Goal: Task Accomplishment & Management: Manage account settings

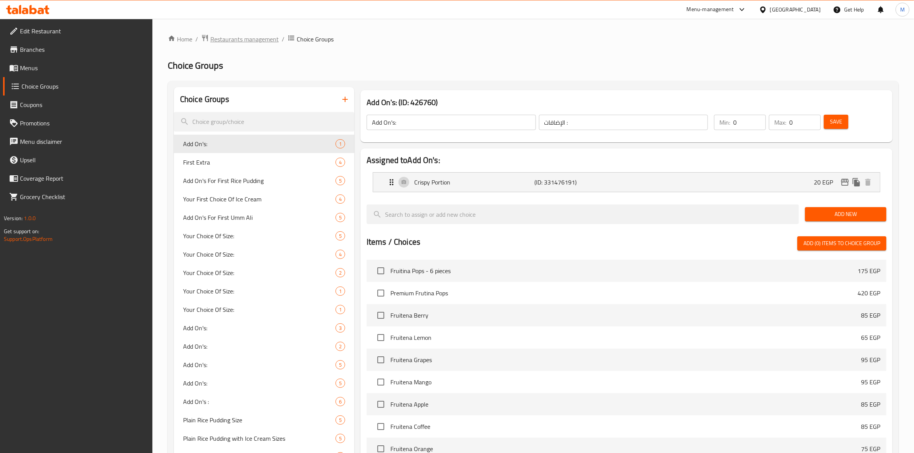
click at [250, 36] on span "Restaurants management" at bounding box center [244, 39] width 68 height 9
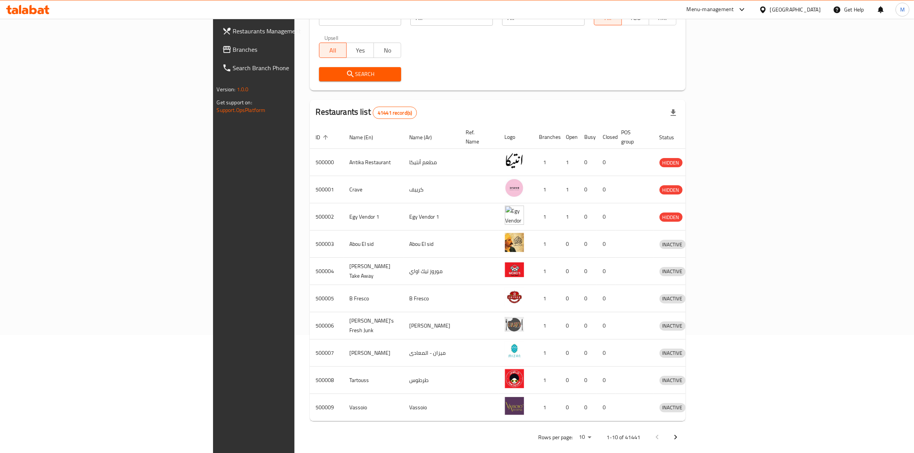
scroll to position [2, 0]
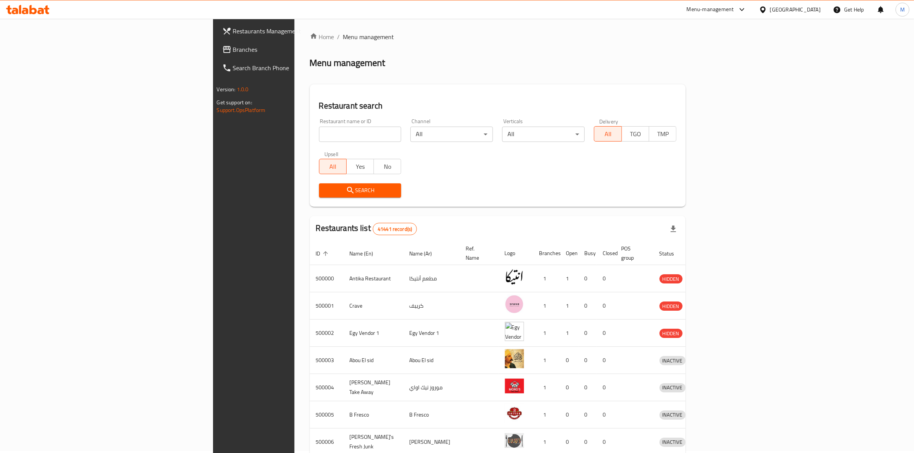
click at [319, 134] on input "search" at bounding box center [360, 134] width 83 height 15
type input "ث"
type input "el haty"
click button "Search" at bounding box center [360, 191] width 83 height 14
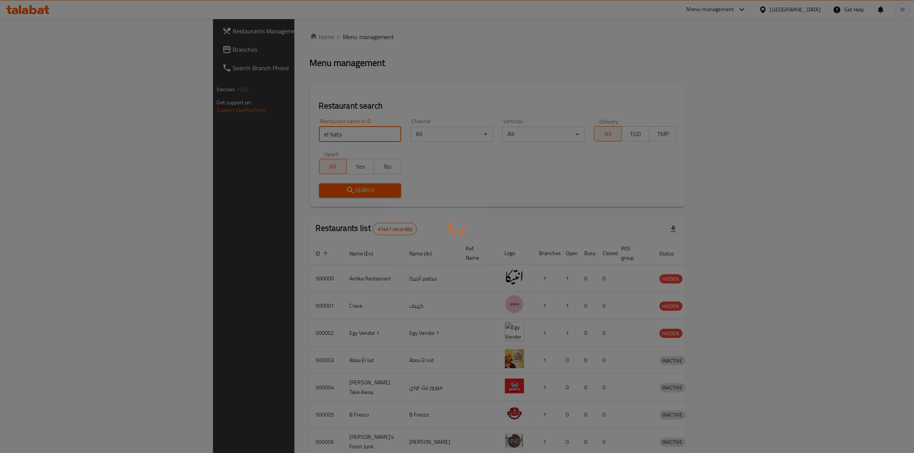
scroll to position [0, 0]
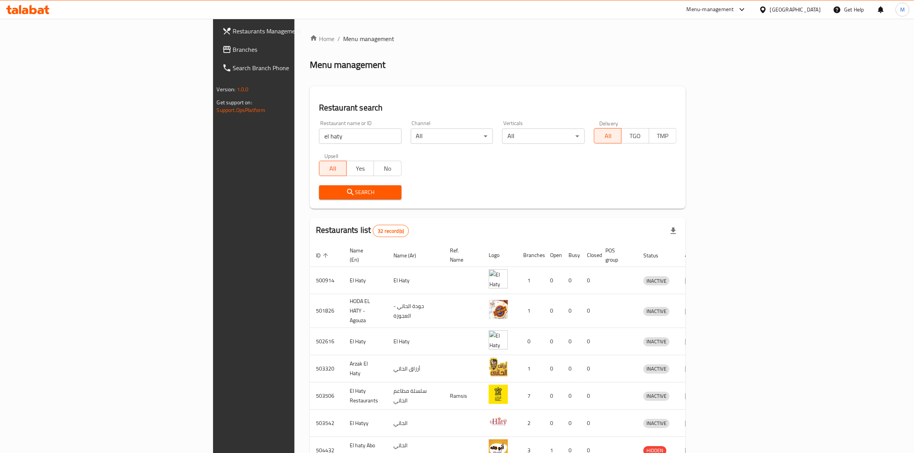
drag, startPoint x: 913, startPoint y: 223, endPoint x: 919, endPoint y: 285, distance: 61.7
click at [914, 285] on html "​ Menu-management Egypt Get Help M Restaurants Management Branches Search Branc…" at bounding box center [457, 226] width 914 height 453
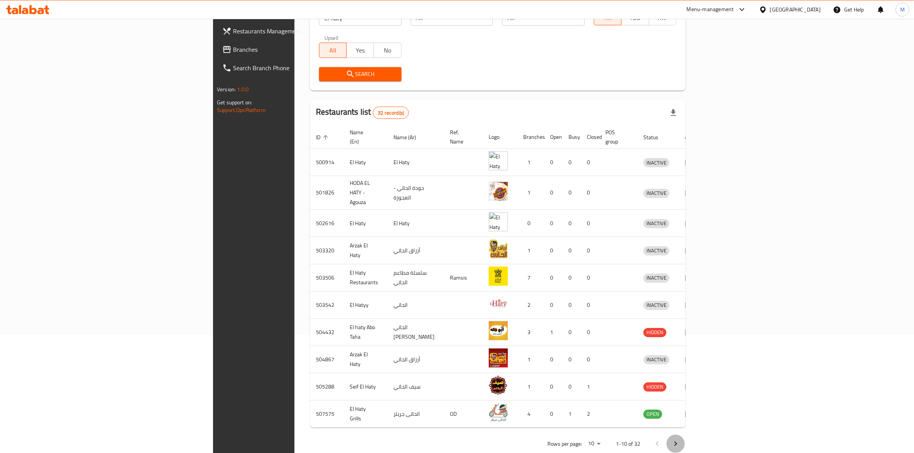
click at [680, 440] on icon "Next page" at bounding box center [675, 444] width 9 height 9
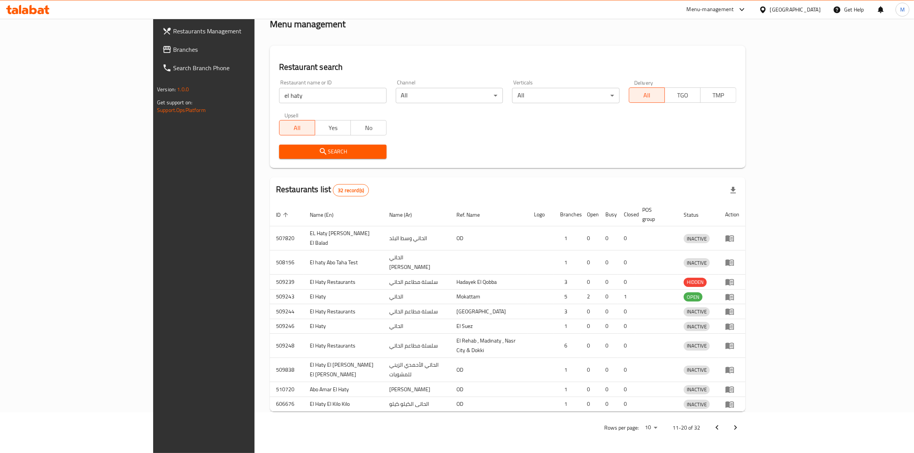
scroll to position [0, 0]
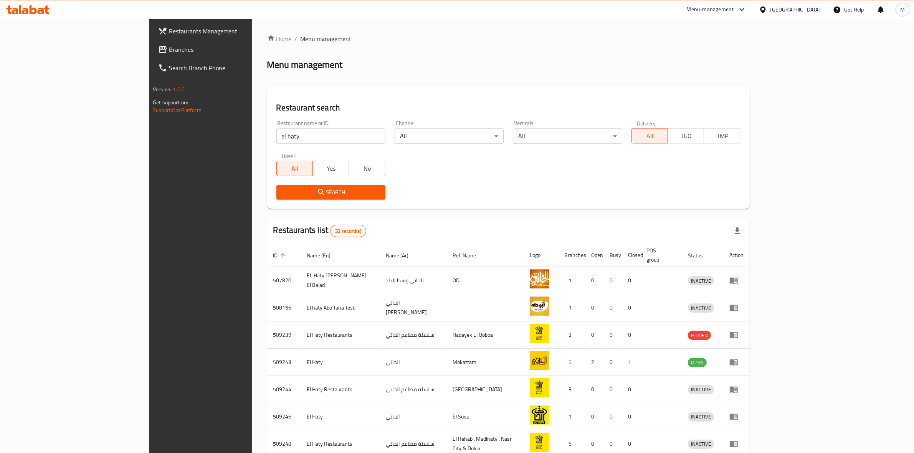
click at [688, 90] on div "Restaurant search Restaurant name or ID el haty Restaurant name or ID Channel A…" at bounding box center [508, 147] width 483 height 122
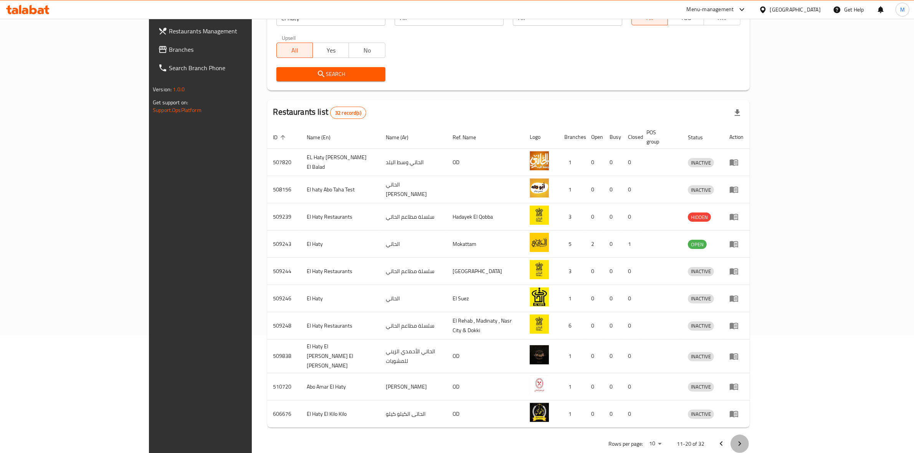
click at [744, 440] on icon "Next page" at bounding box center [739, 444] width 9 height 9
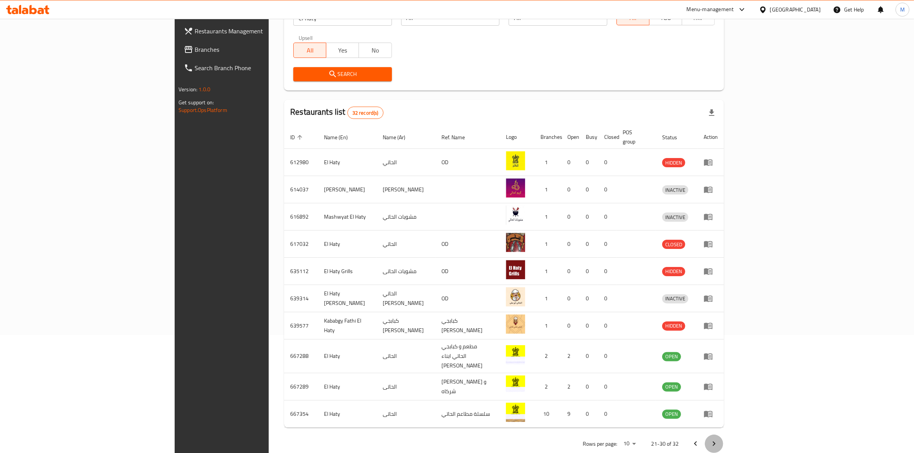
click at [719, 440] on icon "Next page" at bounding box center [713, 444] width 9 height 9
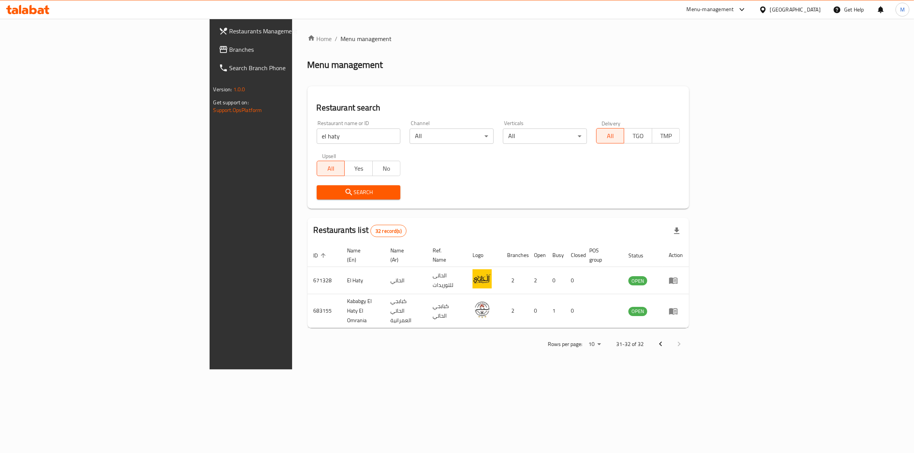
scroll to position [0, 0]
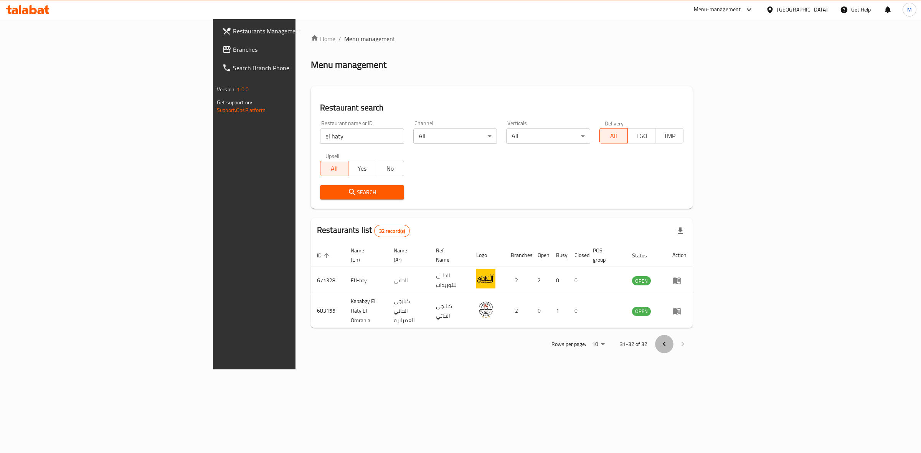
click at [669, 340] on icon "Previous page" at bounding box center [664, 344] width 9 height 9
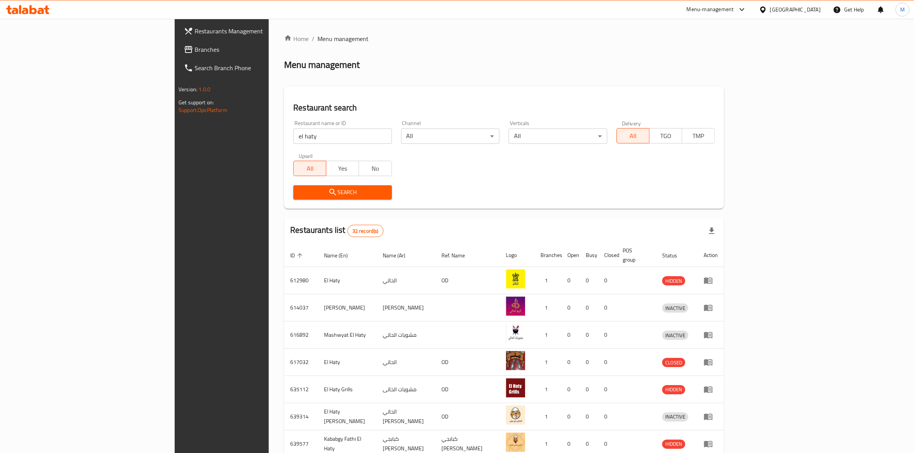
scroll to position [118, 0]
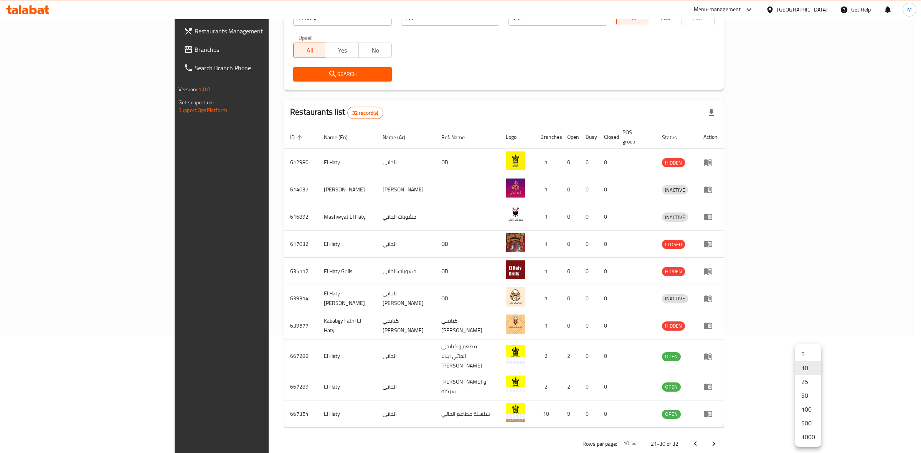
click at [809, 335] on body "​ Menu-management Egypt Get Help M Restaurants Management Branches Search Branc…" at bounding box center [460, 118] width 921 height 435
click at [809, 440] on li "1000" at bounding box center [808, 437] width 26 height 14
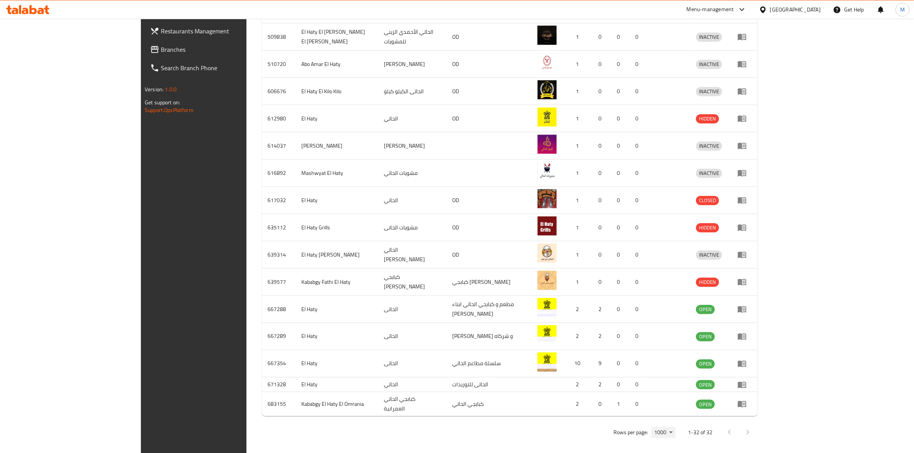
scroll to position [716, 0]
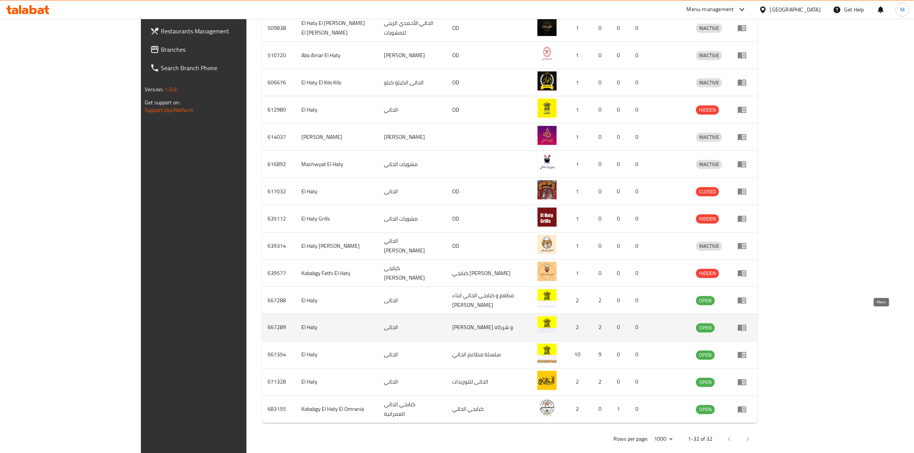
click at [746, 325] on icon "enhanced table" at bounding box center [742, 328] width 8 height 7
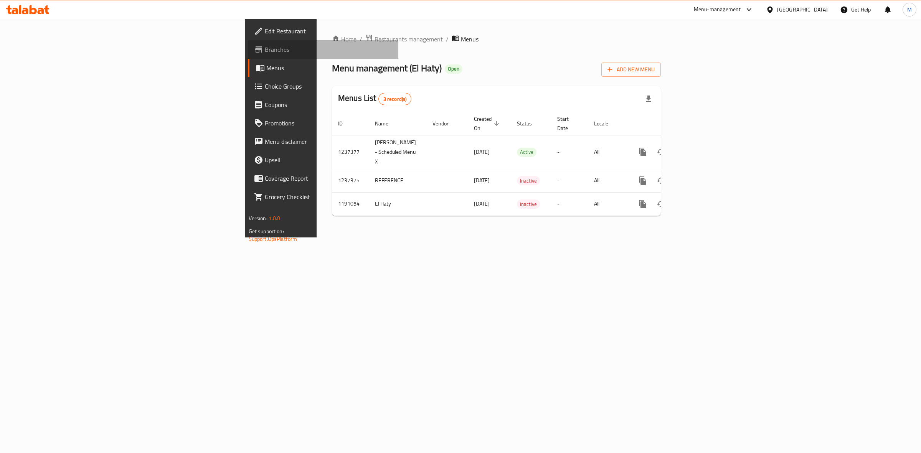
click at [265, 50] on span "Branches" at bounding box center [329, 49] width 128 height 9
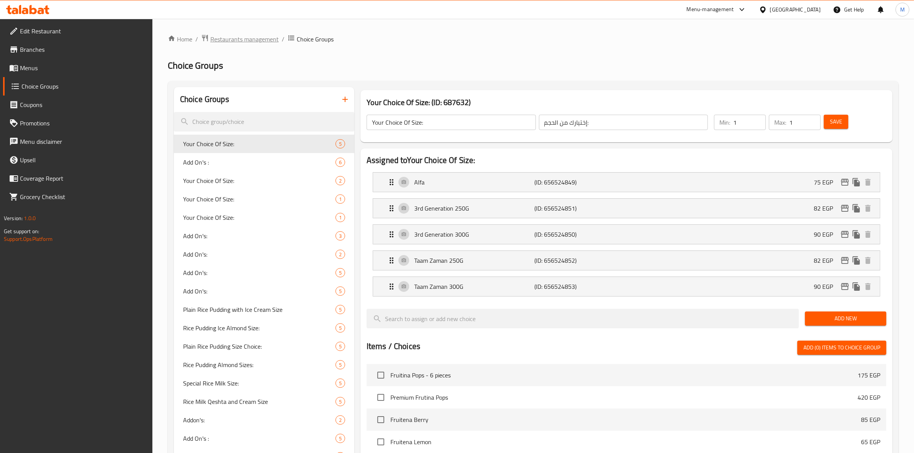
click at [250, 39] on span "Restaurants management" at bounding box center [244, 39] width 68 height 9
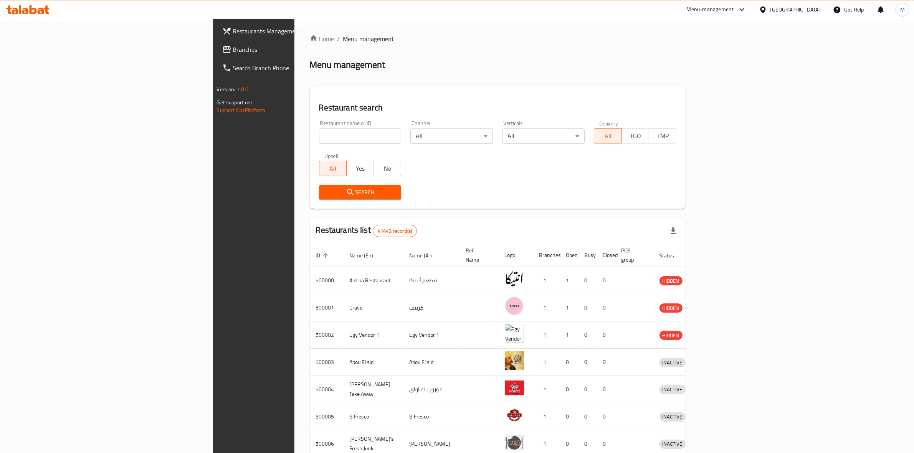
click at [319, 136] on input "search" at bounding box center [360, 136] width 83 height 15
type input "ي"
type input "daddy's"
click button "Search" at bounding box center [360, 192] width 83 height 14
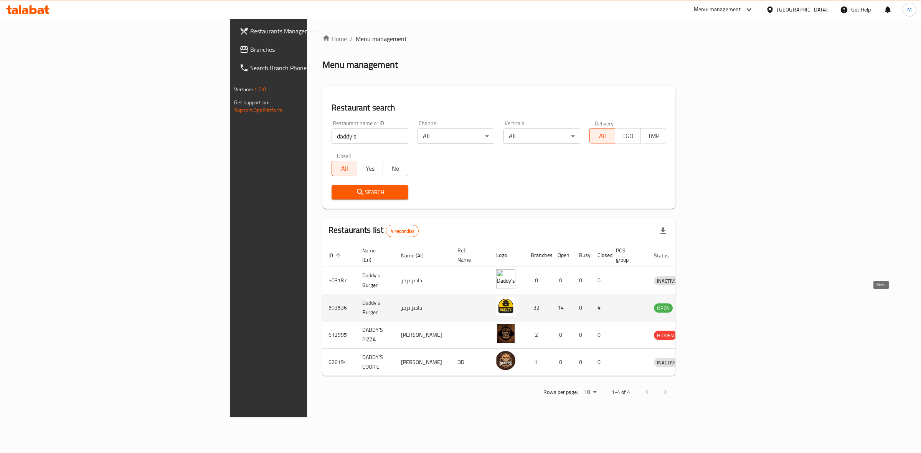
click at [710, 303] on link "enhanced table" at bounding box center [703, 307] width 14 height 9
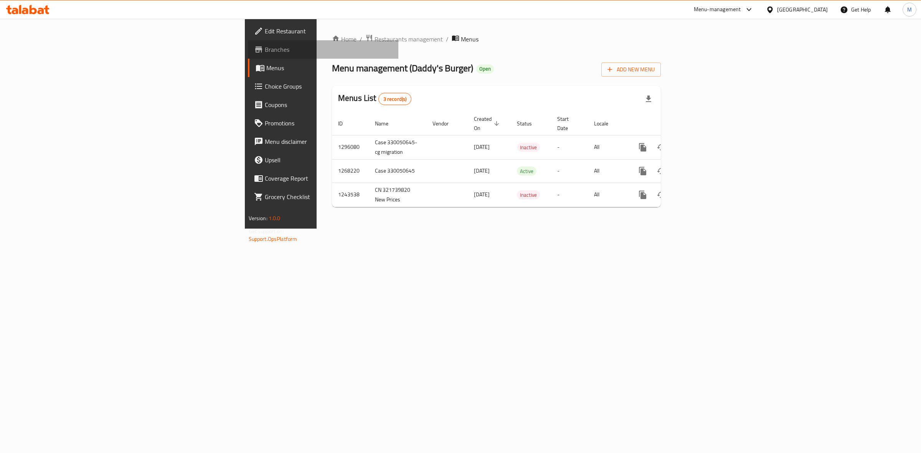
click at [265, 45] on span "Branches" at bounding box center [329, 49] width 128 height 9
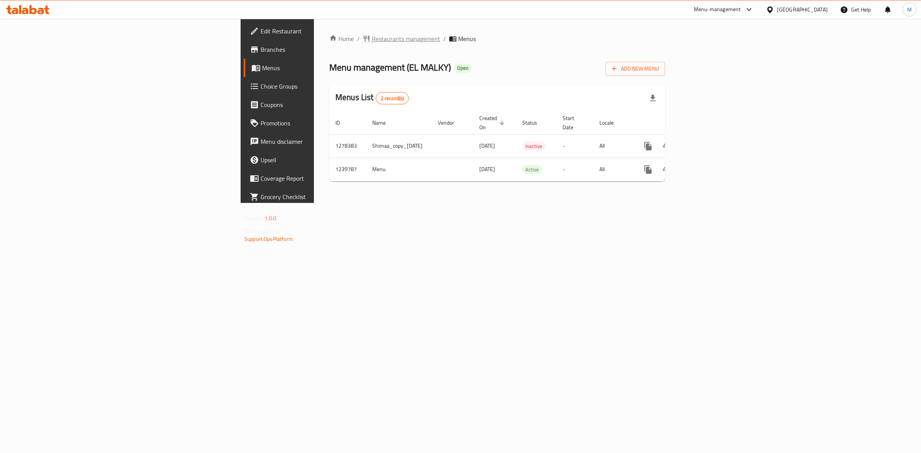
click at [372, 43] on span "Restaurants management" at bounding box center [406, 38] width 68 height 9
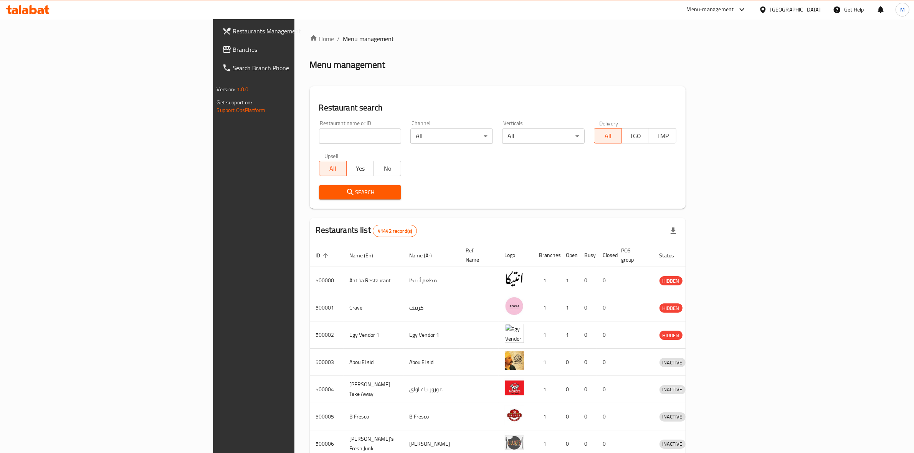
click at [319, 136] on input "search" at bounding box center [360, 136] width 83 height 15
type input "daddy's"
click button "Search" at bounding box center [360, 192] width 83 height 14
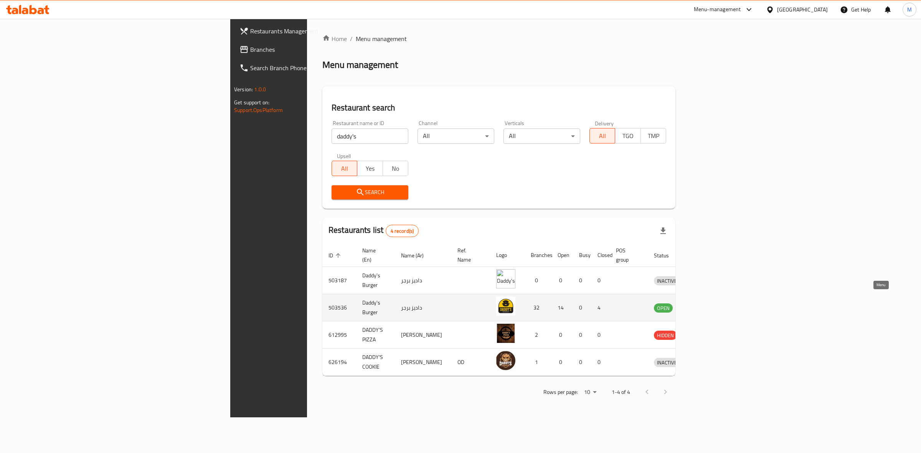
click at [705, 303] on icon "enhanced table" at bounding box center [700, 307] width 9 height 9
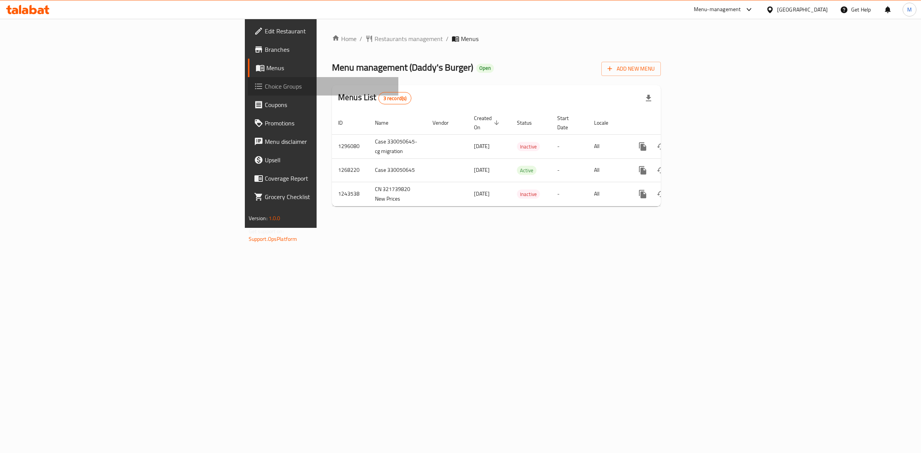
click at [265, 86] on span "Choice Groups" at bounding box center [329, 86] width 128 height 9
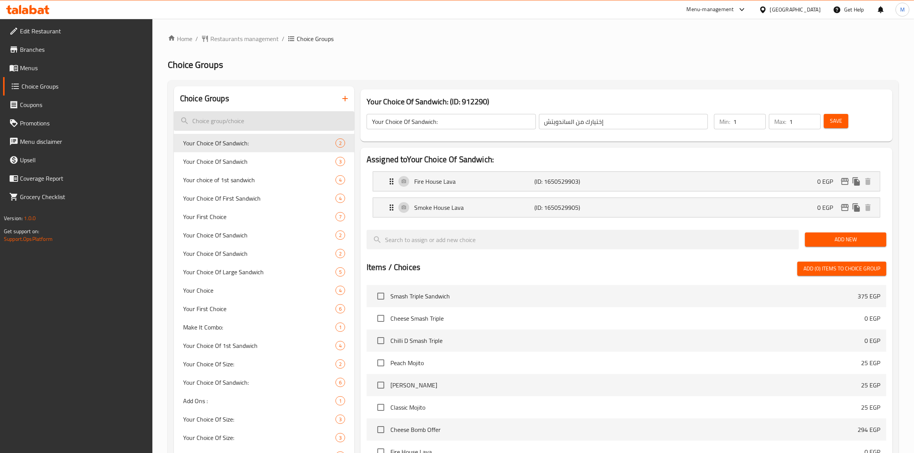
click at [258, 124] on input "search" at bounding box center [264, 121] width 180 height 20
paste input "Your Choice Of Sandwiches"
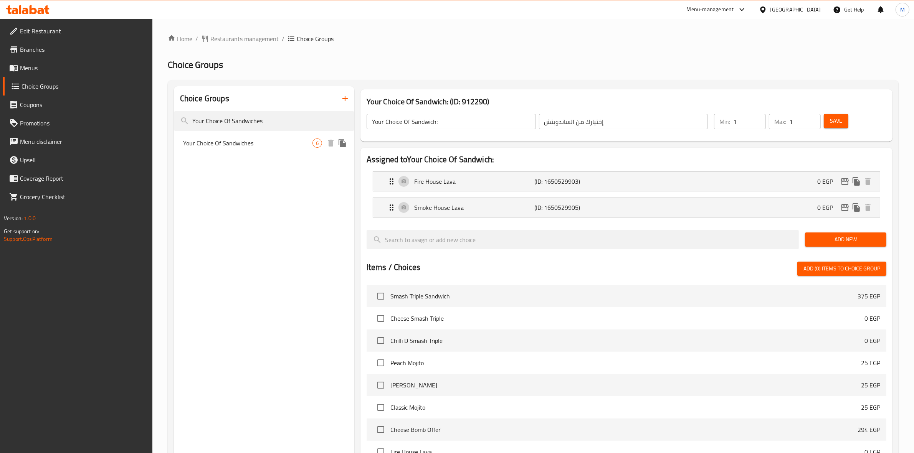
type input "Your Choice Of Sandwiches"
click at [259, 141] on span "Your Choice Of Sandwiches" at bounding box center [247, 143] width 129 height 9
type input "Your Choice Of Sandwiches"
type input "إختيارك من الساندوتشات"
type input "0"
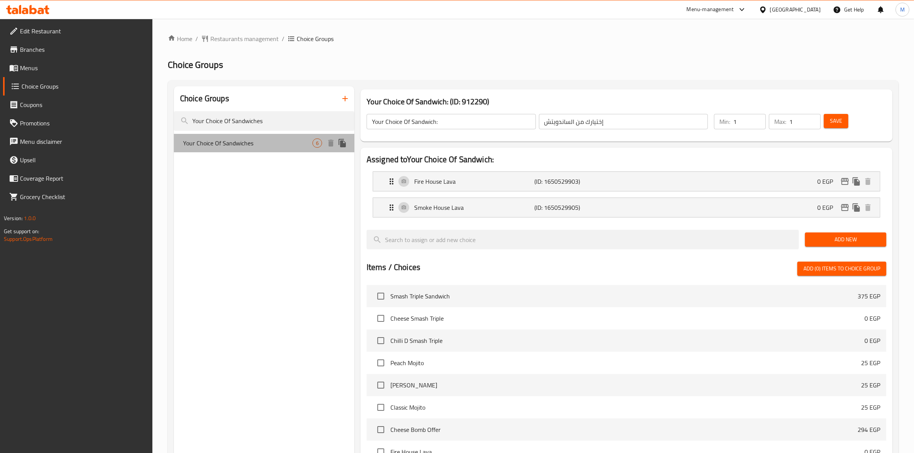
type input "4"
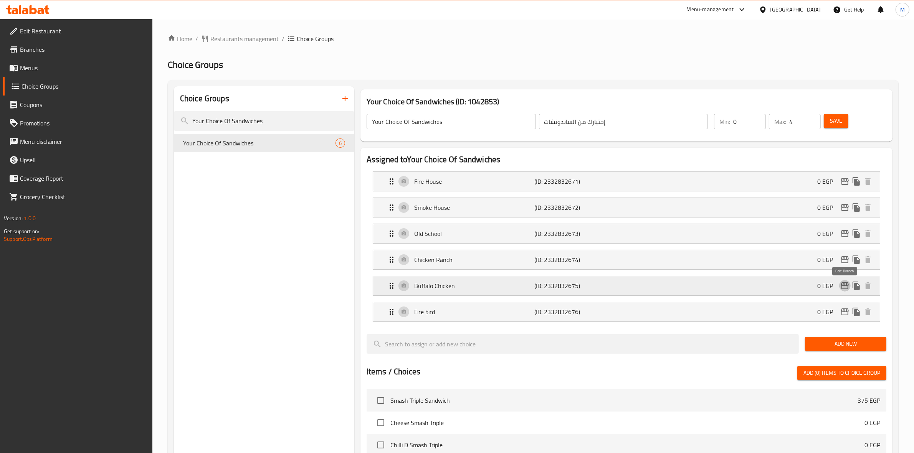
click at [847, 287] on icon "edit" at bounding box center [844, 285] width 9 height 9
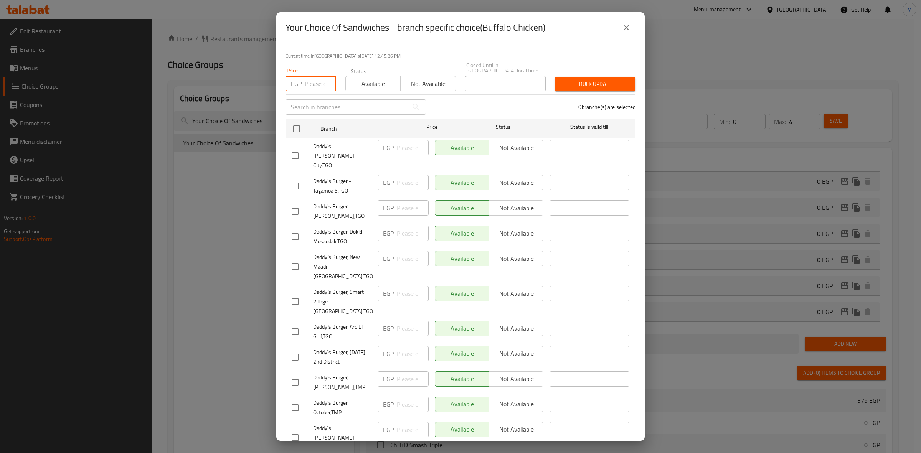
click at [310, 77] on input "number" at bounding box center [320, 83] width 31 height 15
type input "15"
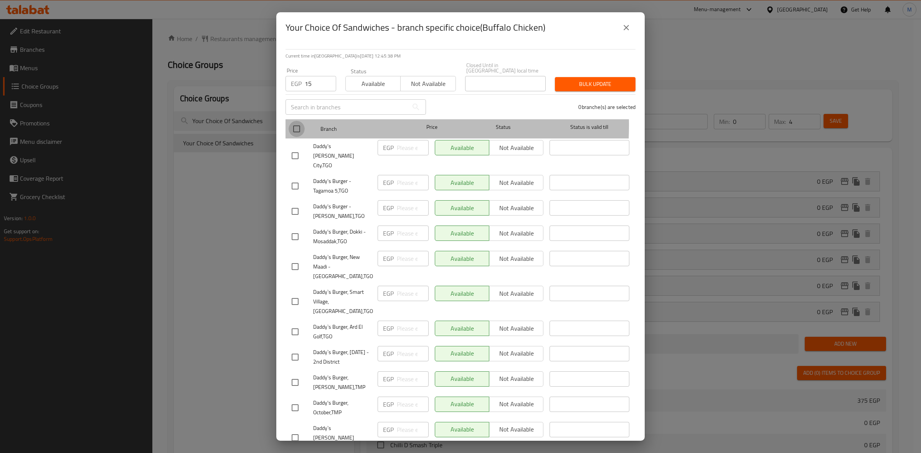
click at [296, 121] on input "checkbox" at bounding box center [297, 129] width 16 height 16
checkbox input "true"
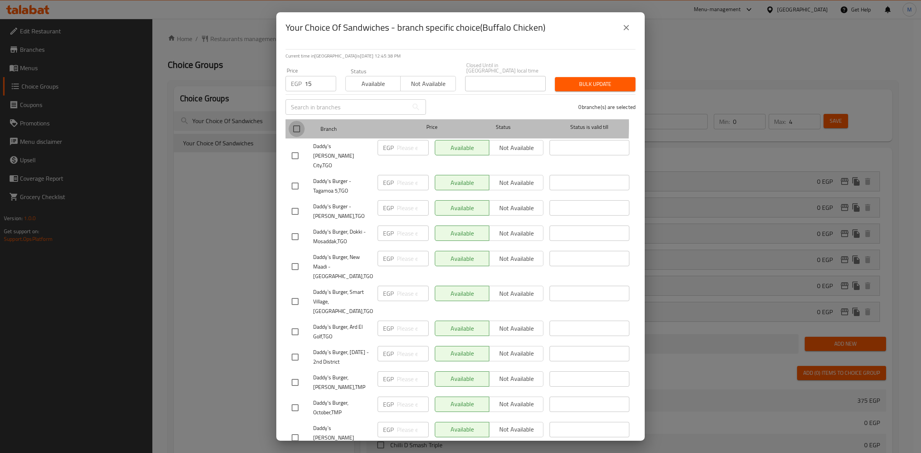
checkbox input "true"
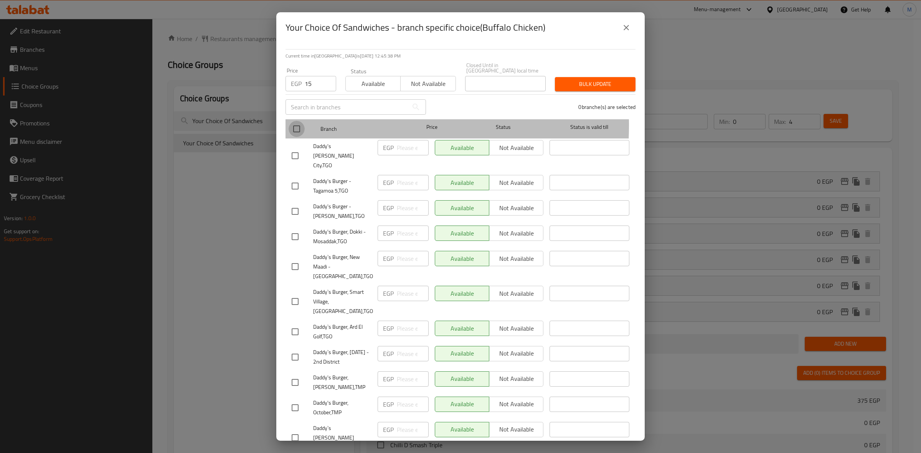
checkbox input "true"
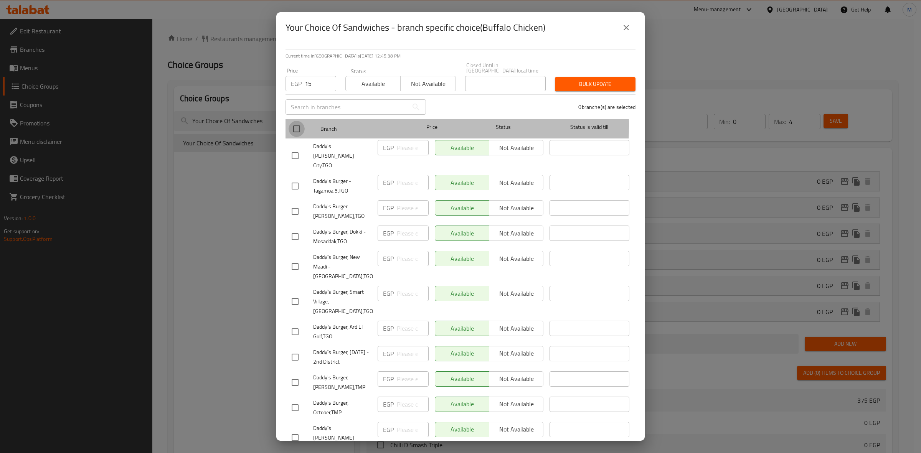
checkbox input "true"
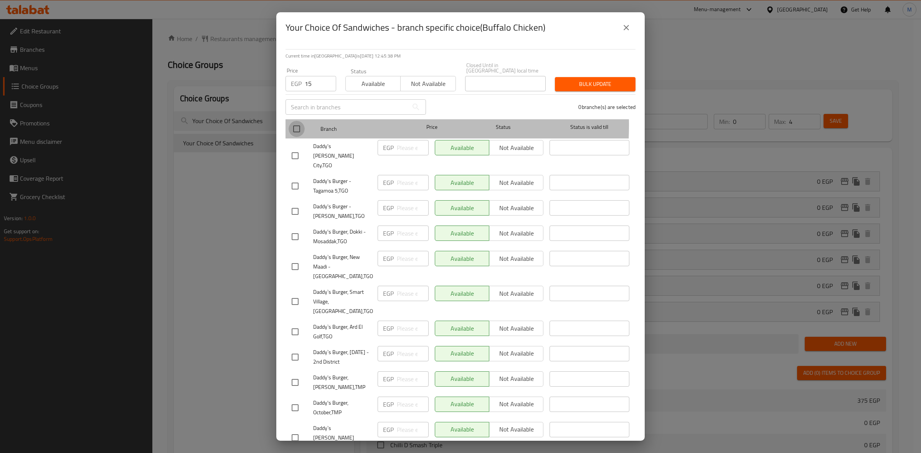
checkbox input "true"
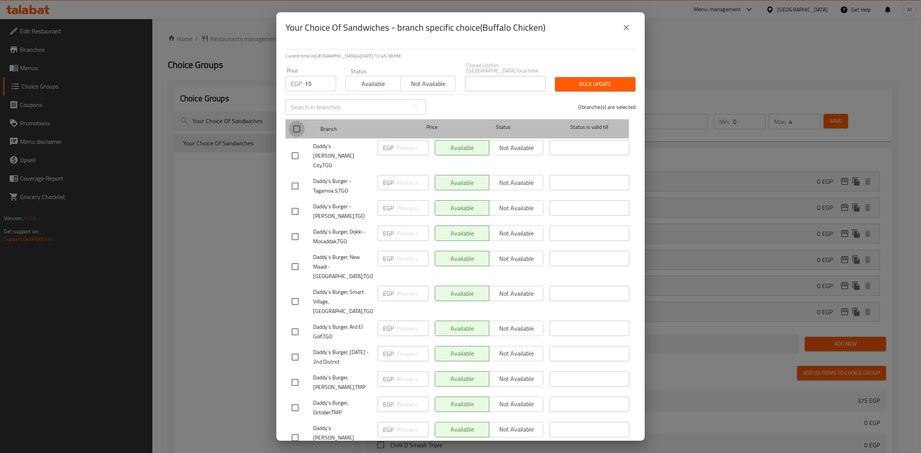
checkbox input "true"
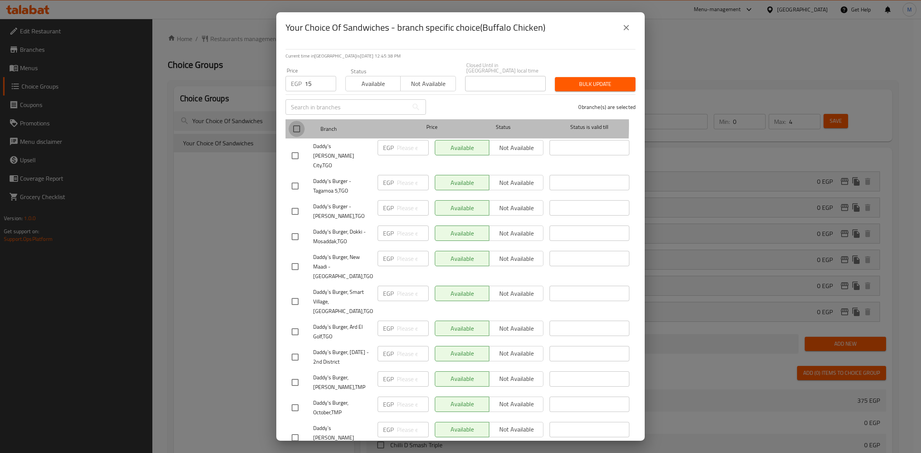
checkbox input "true"
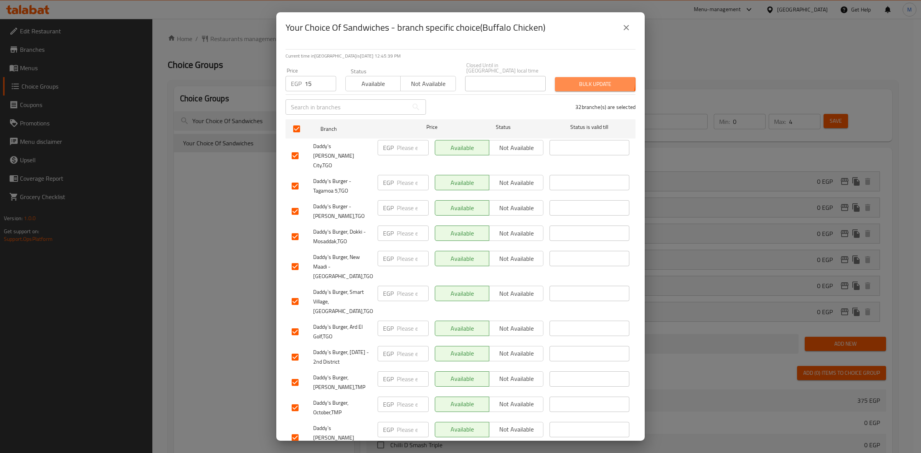
click at [587, 79] on span "Bulk update" at bounding box center [595, 84] width 68 height 10
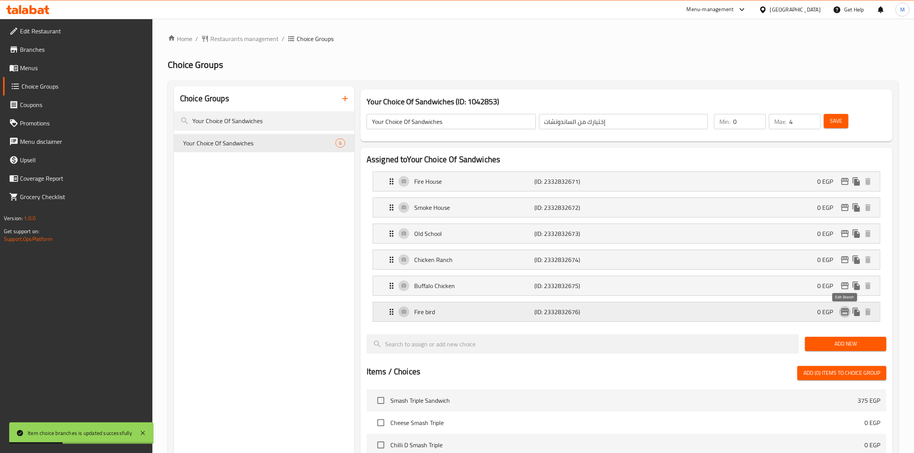
click at [845, 313] on icon "edit" at bounding box center [845, 312] width 8 height 7
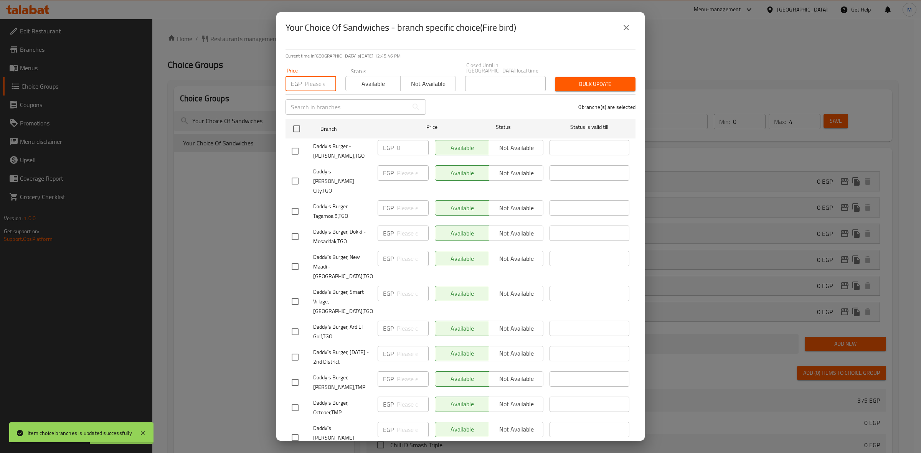
click at [312, 78] on input "number" at bounding box center [320, 83] width 31 height 15
type input "15"
click at [300, 131] on input "checkbox" at bounding box center [297, 129] width 16 height 16
checkbox input "true"
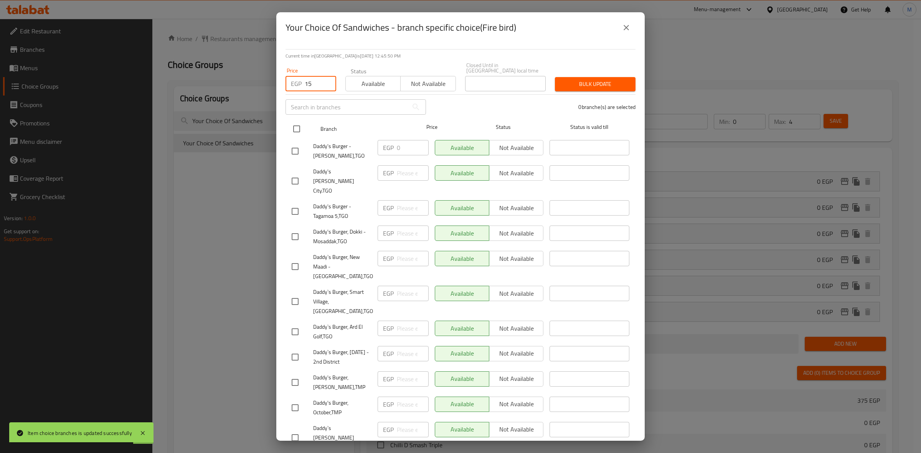
checkbox input "true"
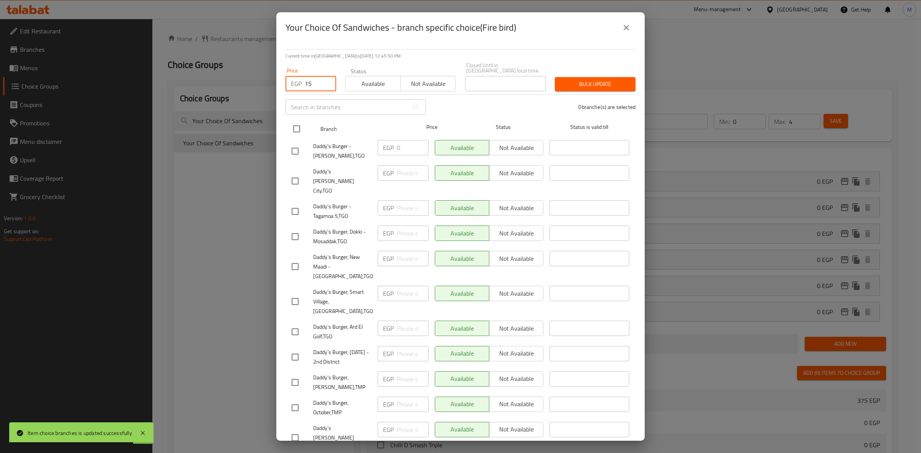
checkbox input "true"
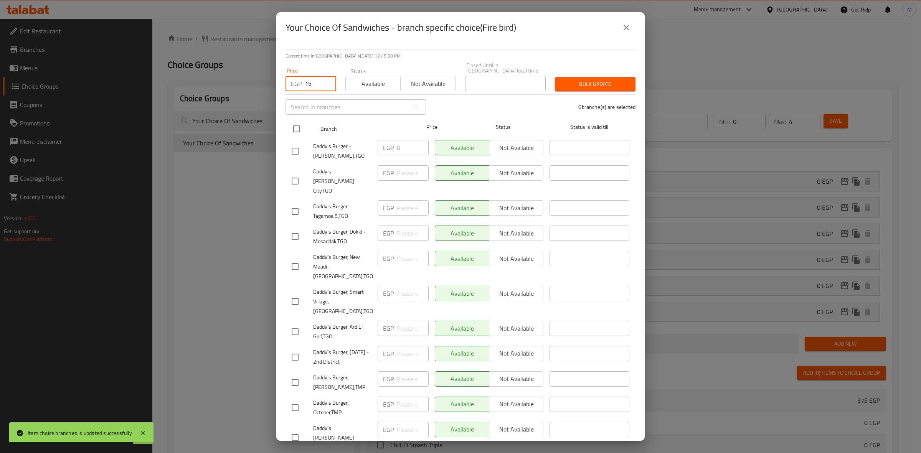
checkbox input "true"
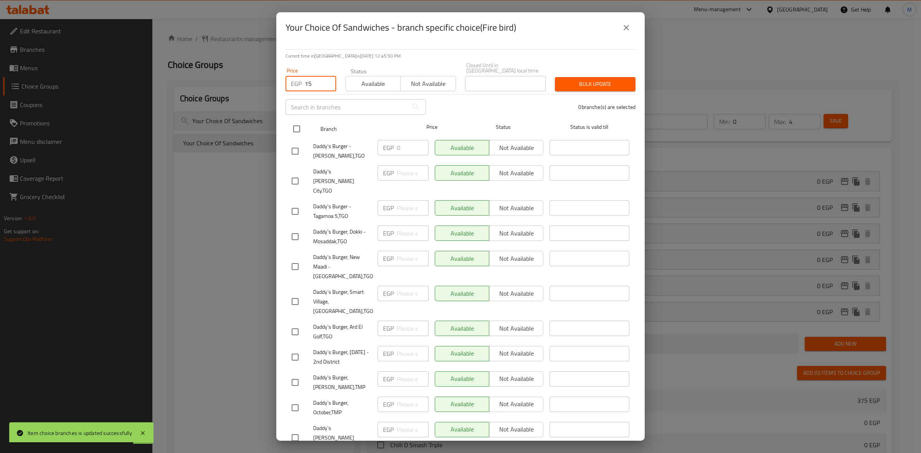
checkbox input "true"
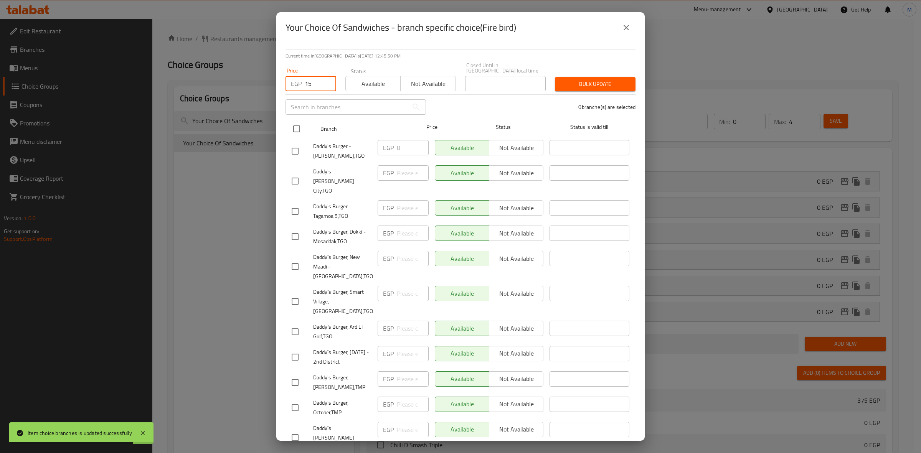
checkbox input "true"
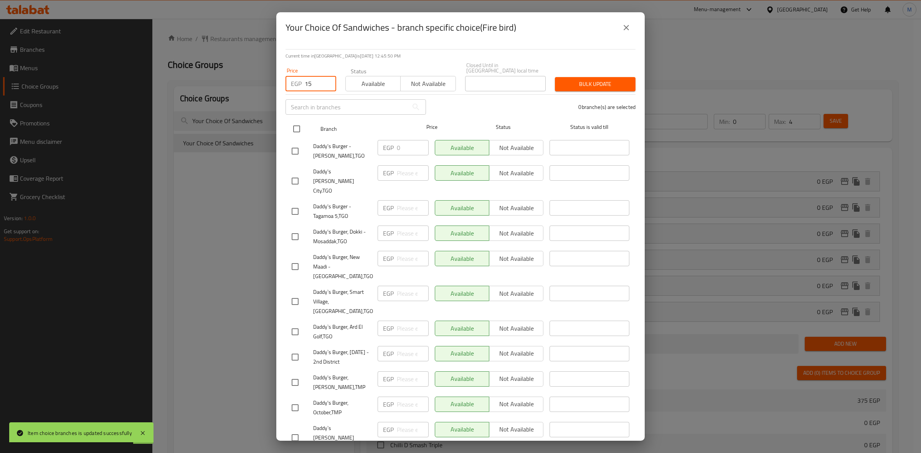
checkbox input "true"
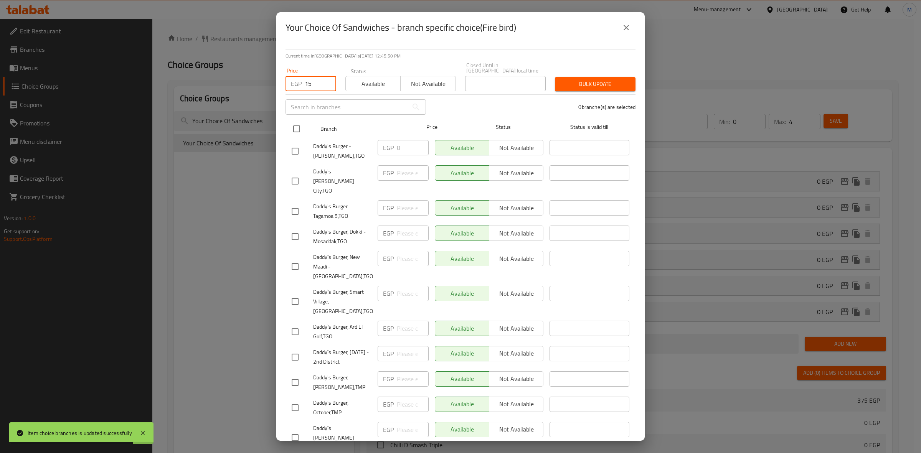
checkbox input "true"
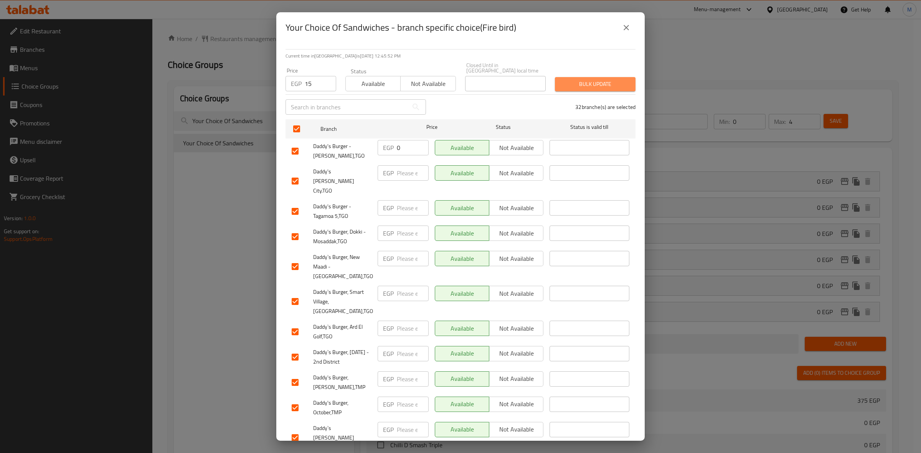
click at [592, 79] on span "Bulk update" at bounding box center [595, 84] width 68 height 10
